Goal: Information Seeking & Learning: Learn about a topic

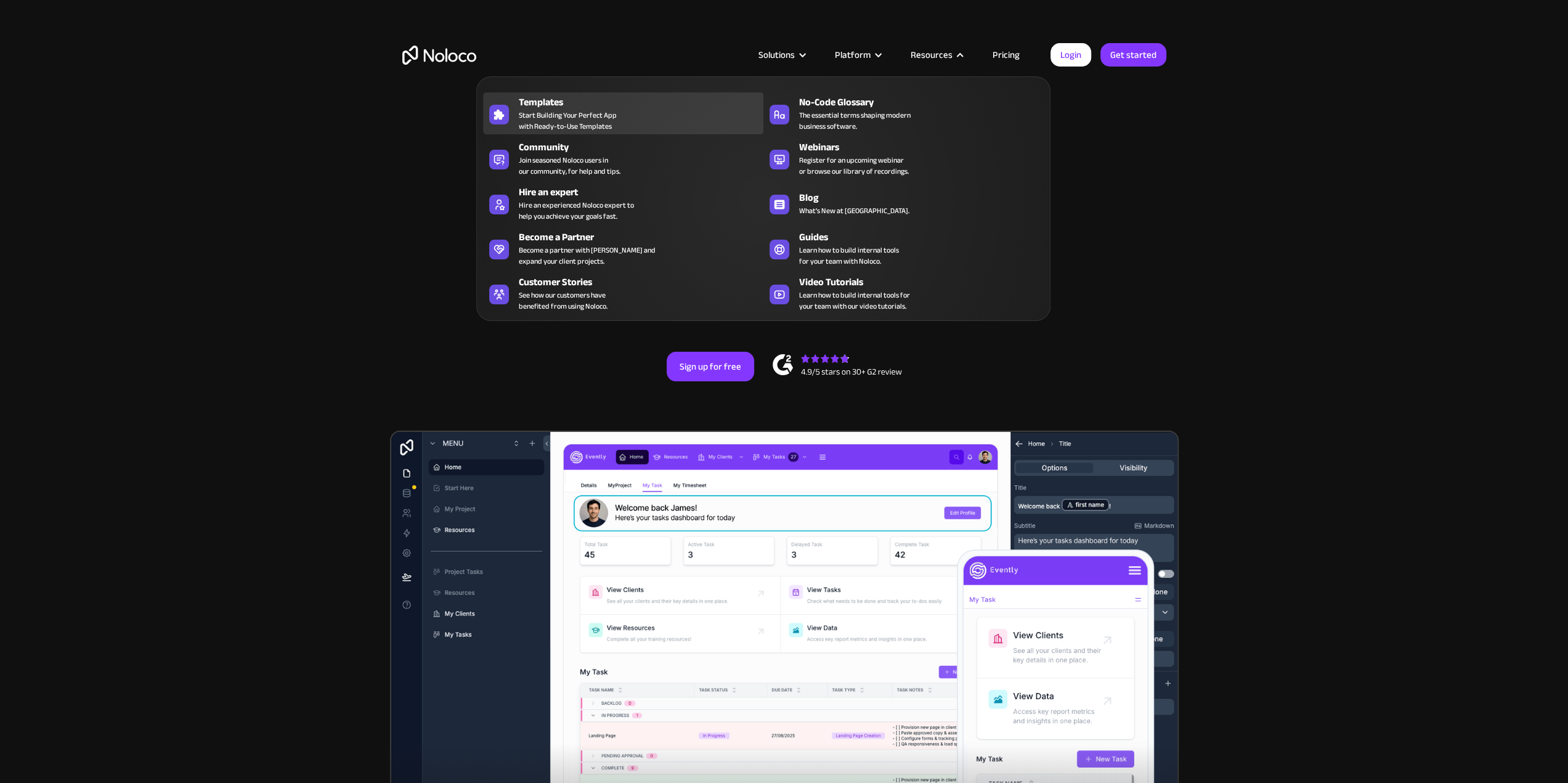
click at [577, 115] on span "Start Building Your Perfect App with Ready-to-Use Templates" at bounding box center [567, 121] width 98 height 22
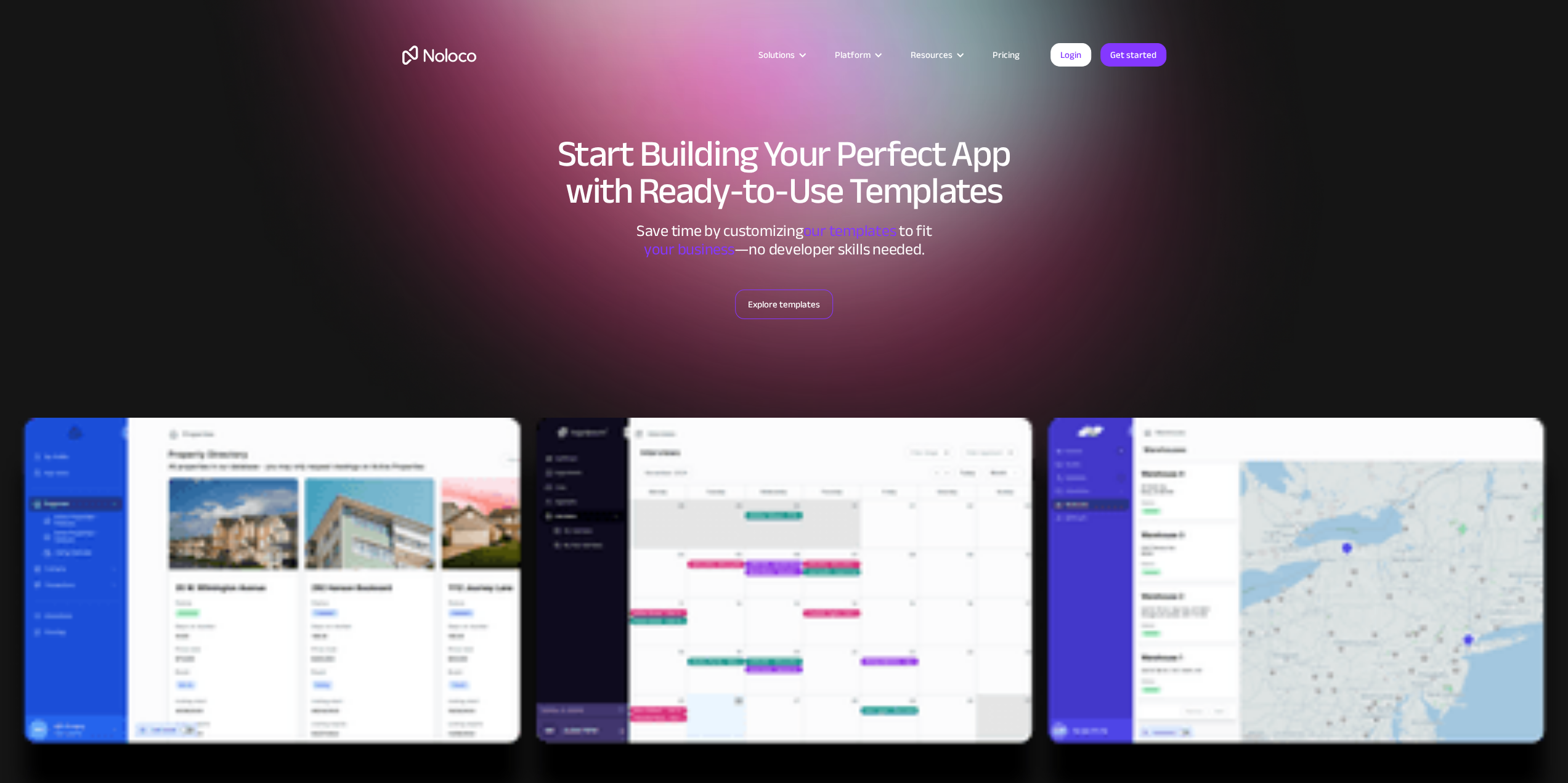
click at [766, 300] on link "Explore templates" at bounding box center [784, 303] width 98 height 29
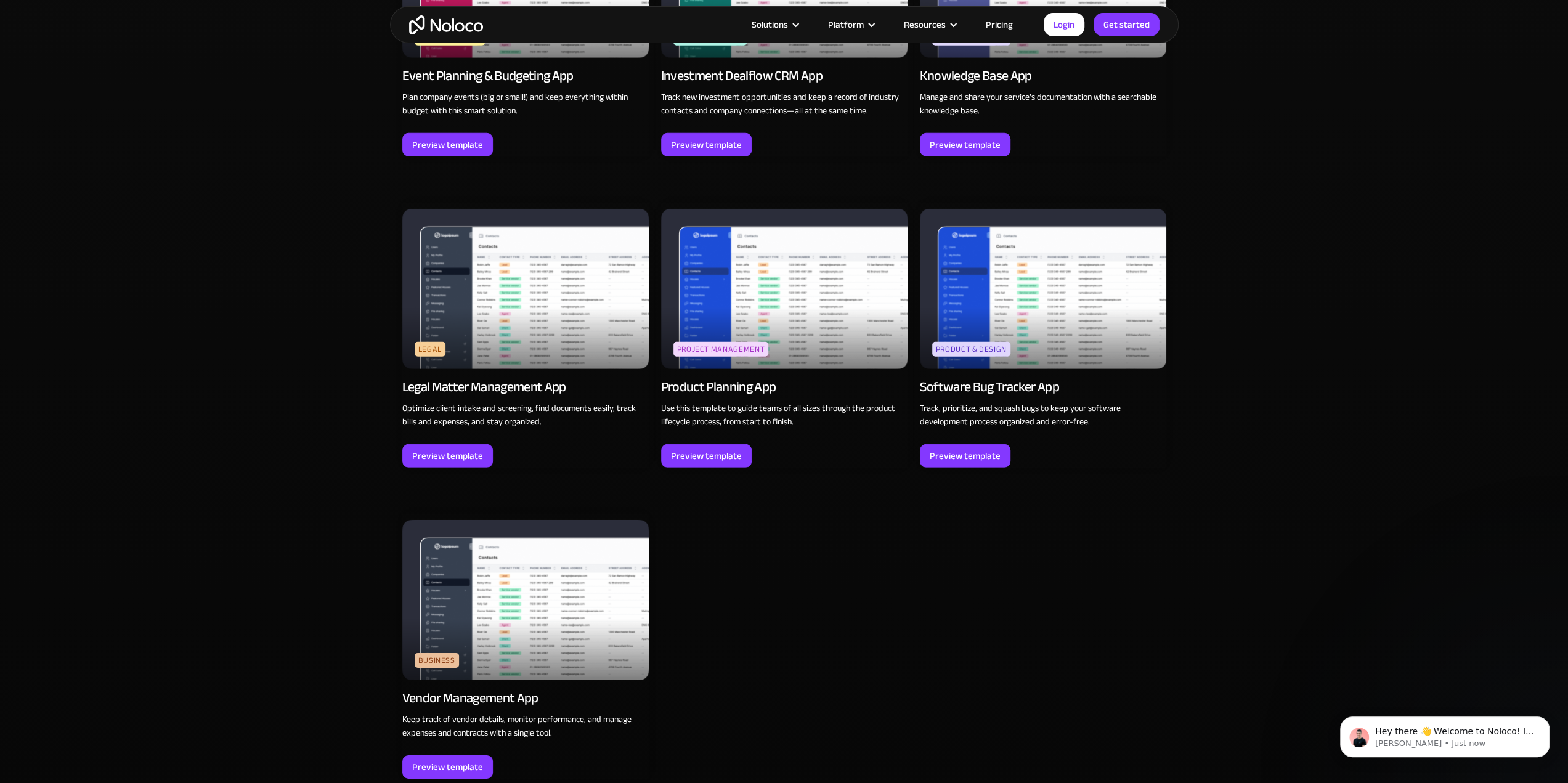
scroll to position [3539, 0]
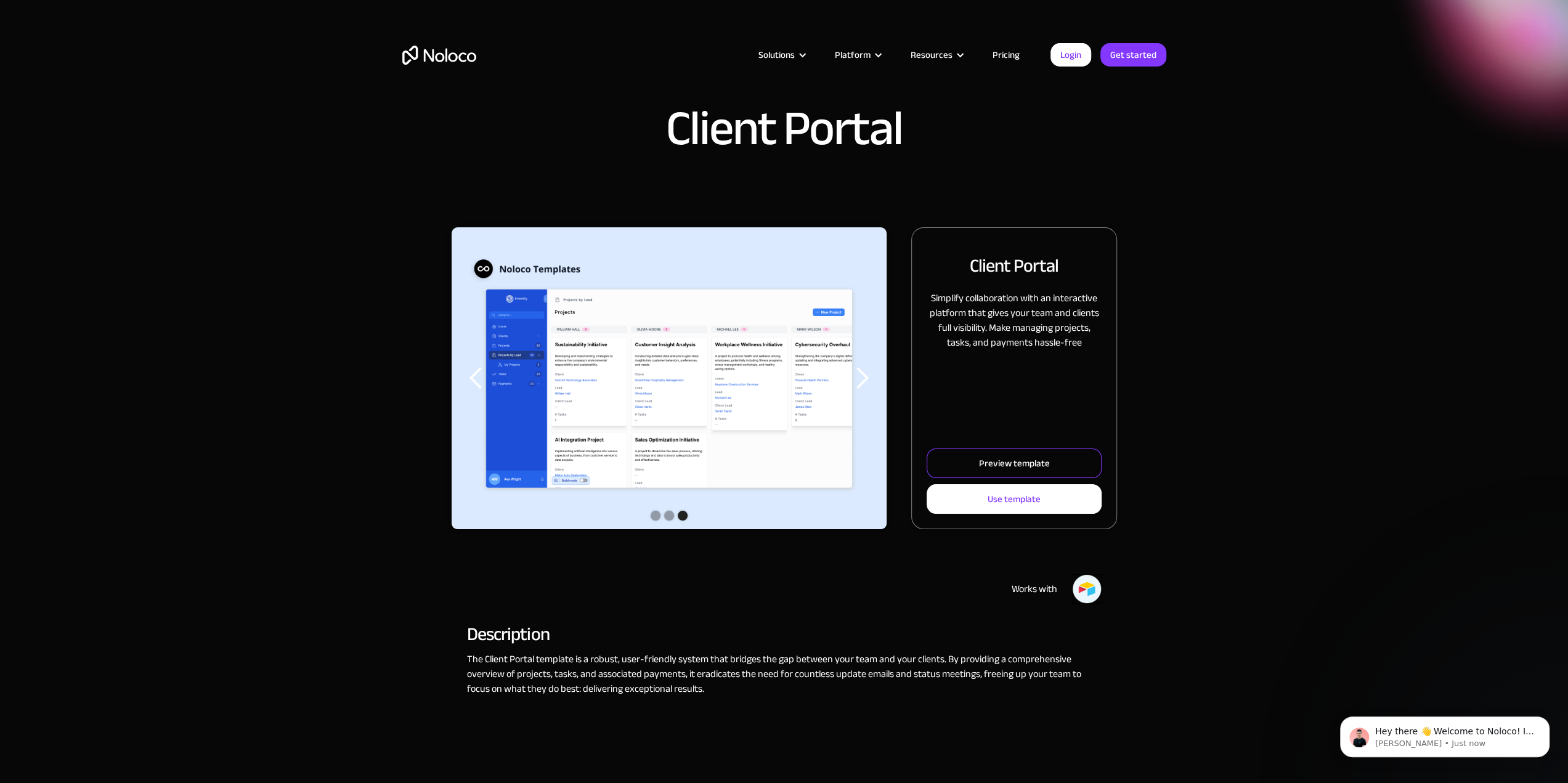
click at [1017, 461] on div "Preview template" at bounding box center [1013, 463] width 71 height 16
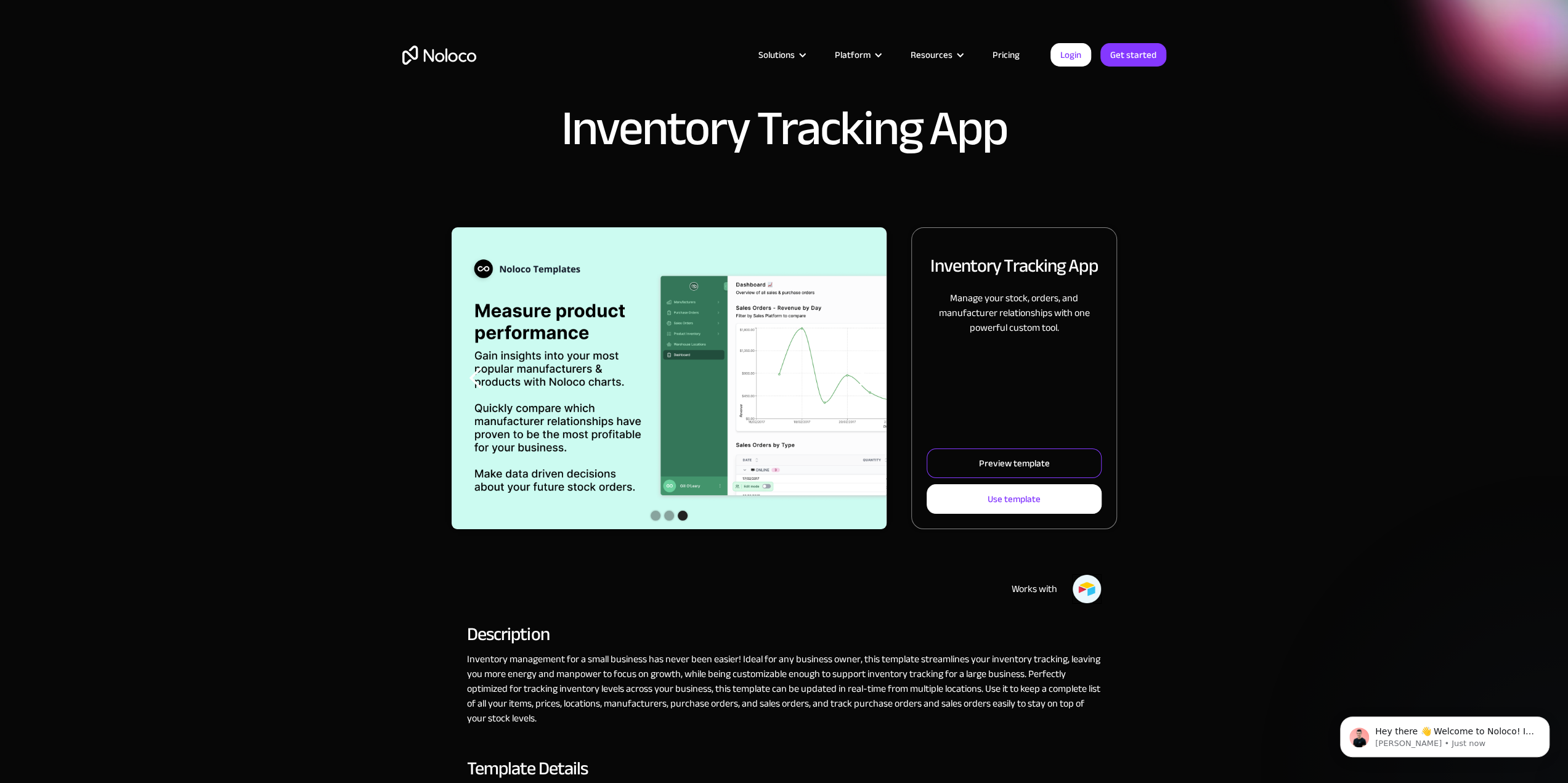
click at [1034, 463] on div "Preview template" at bounding box center [1013, 463] width 71 height 16
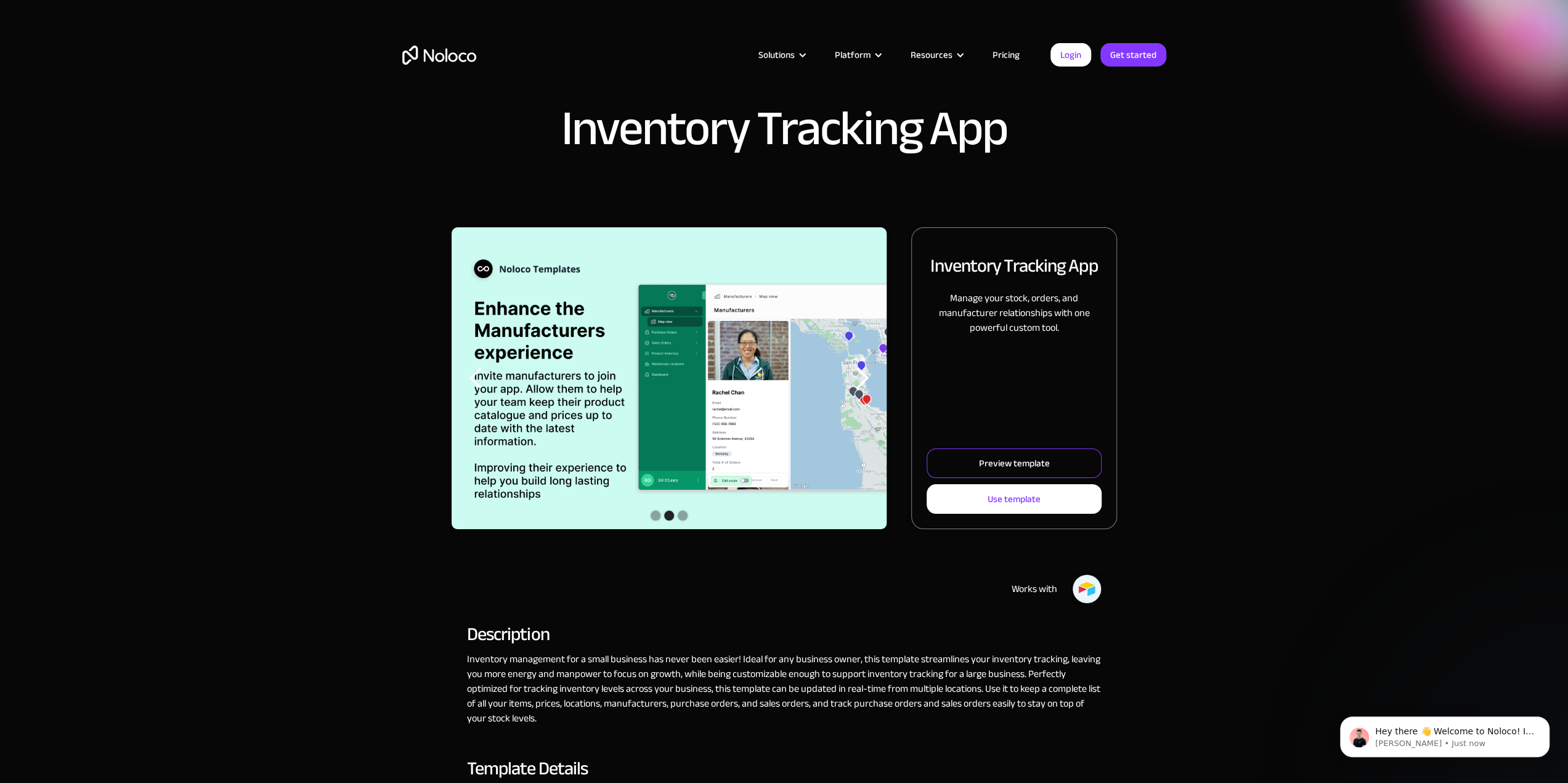
click at [1007, 462] on div "Preview template" at bounding box center [1013, 463] width 71 height 16
